Goal: Transaction & Acquisition: Purchase product/service

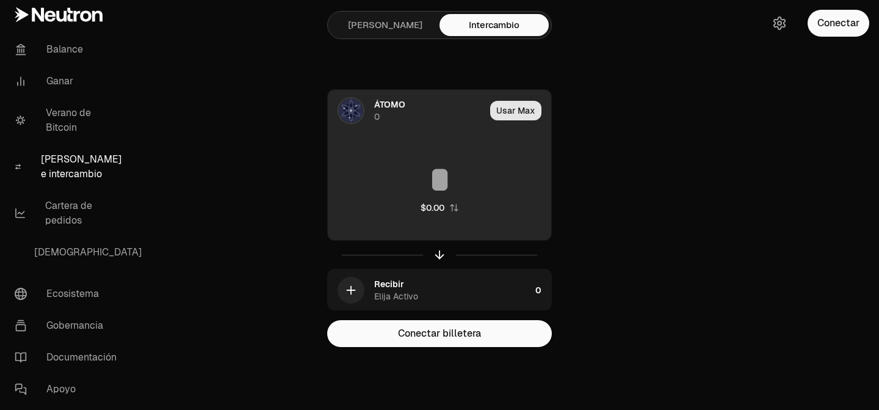
click at [506, 115] on font "Usar Max" at bounding box center [515, 110] width 39 height 11
type input "*"
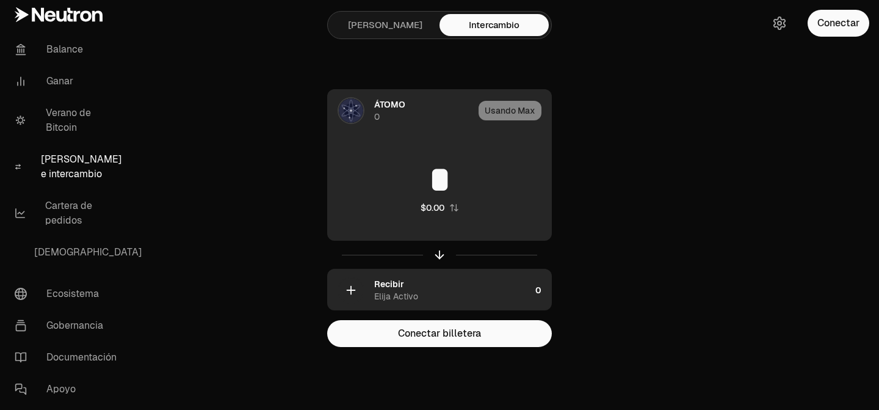
click at [414, 286] on div "Recibir [PERSON_NAME]" at bounding box center [452, 290] width 156 height 24
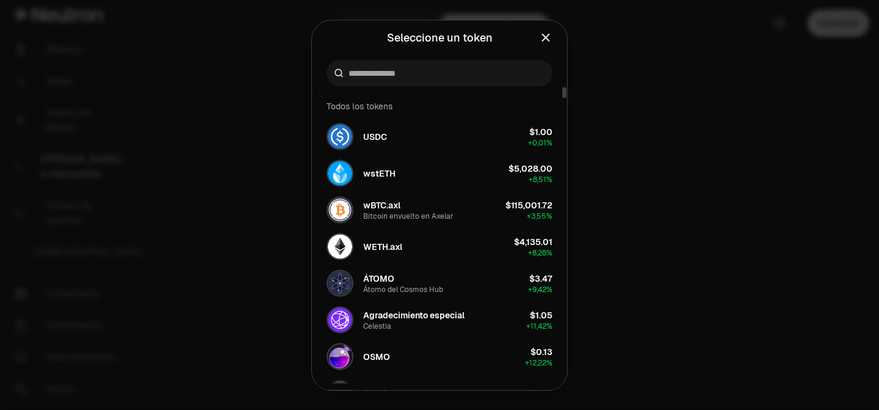
click at [550, 46] on h2 "Seleccione un token" at bounding box center [440, 37] width 226 height 24
click at [550, 36] on icon "Cerca" at bounding box center [545, 37] width 13 height 13
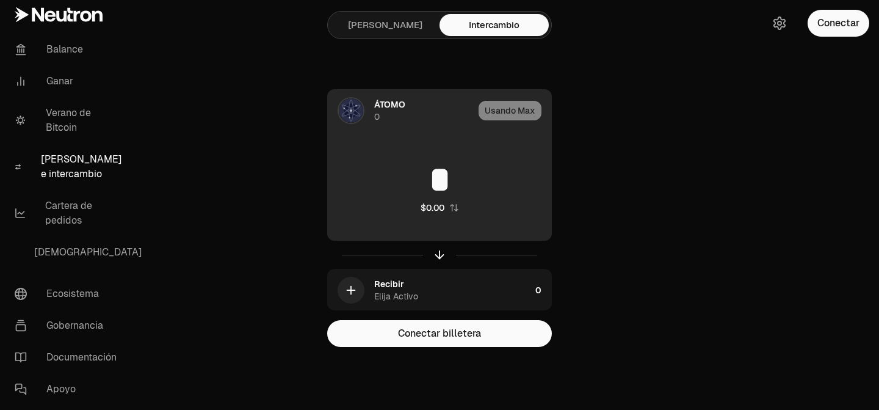
click at [398, 104] on font "ÁTOMO" at bounding box center [389, 104] width 31 height 11
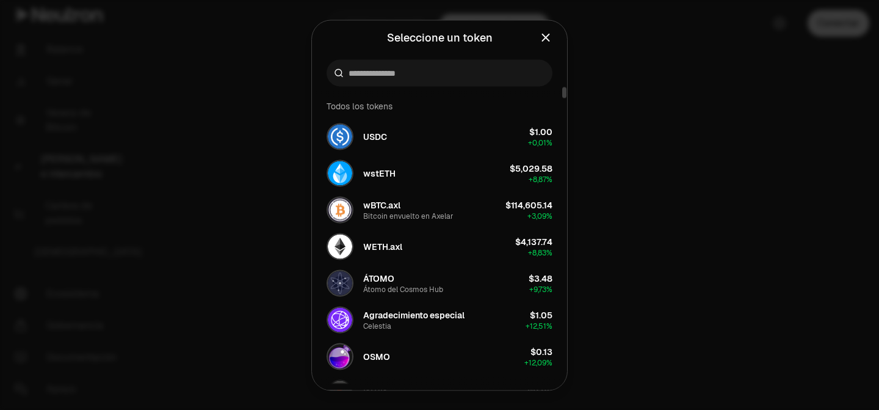
click at [412, 65] on div at bounding box center [440, 72] width 226 height 27
click at [402, 74] on input at bounding box center [447, 73] width 197 height 12
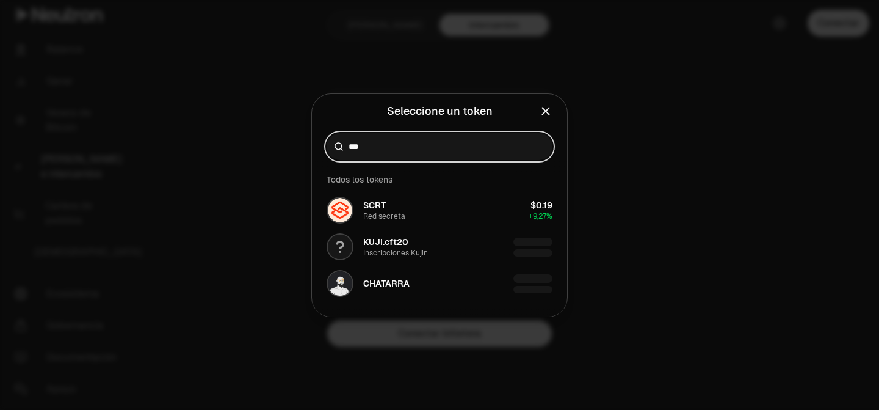
type input "***"
click at [550, 116] on icon "Cerca" at bounding box center [545, 110] width 13 height 13
